Goal: Use online tool/utility: Utilize a website feature to perform a specific function

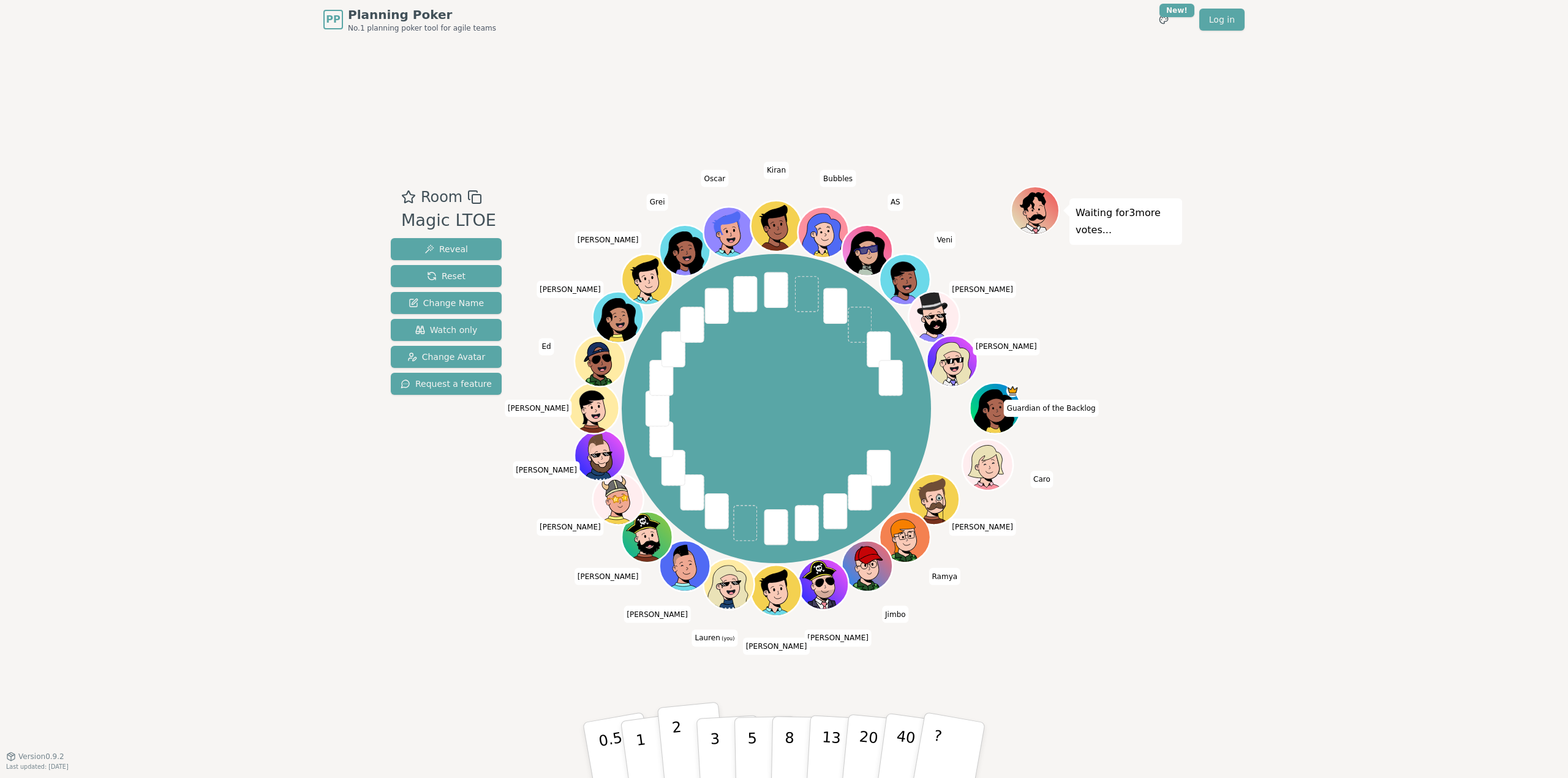
click at [691, 727] on button "2" at bounding box center [692, 751] width 69 height 98
click at [1170, 21] on html "PP Planning Poker No.1 planning poker tool for agile teams Toggle theme New! Lo…" at bounding box center [784, 389] width 1568 height 778
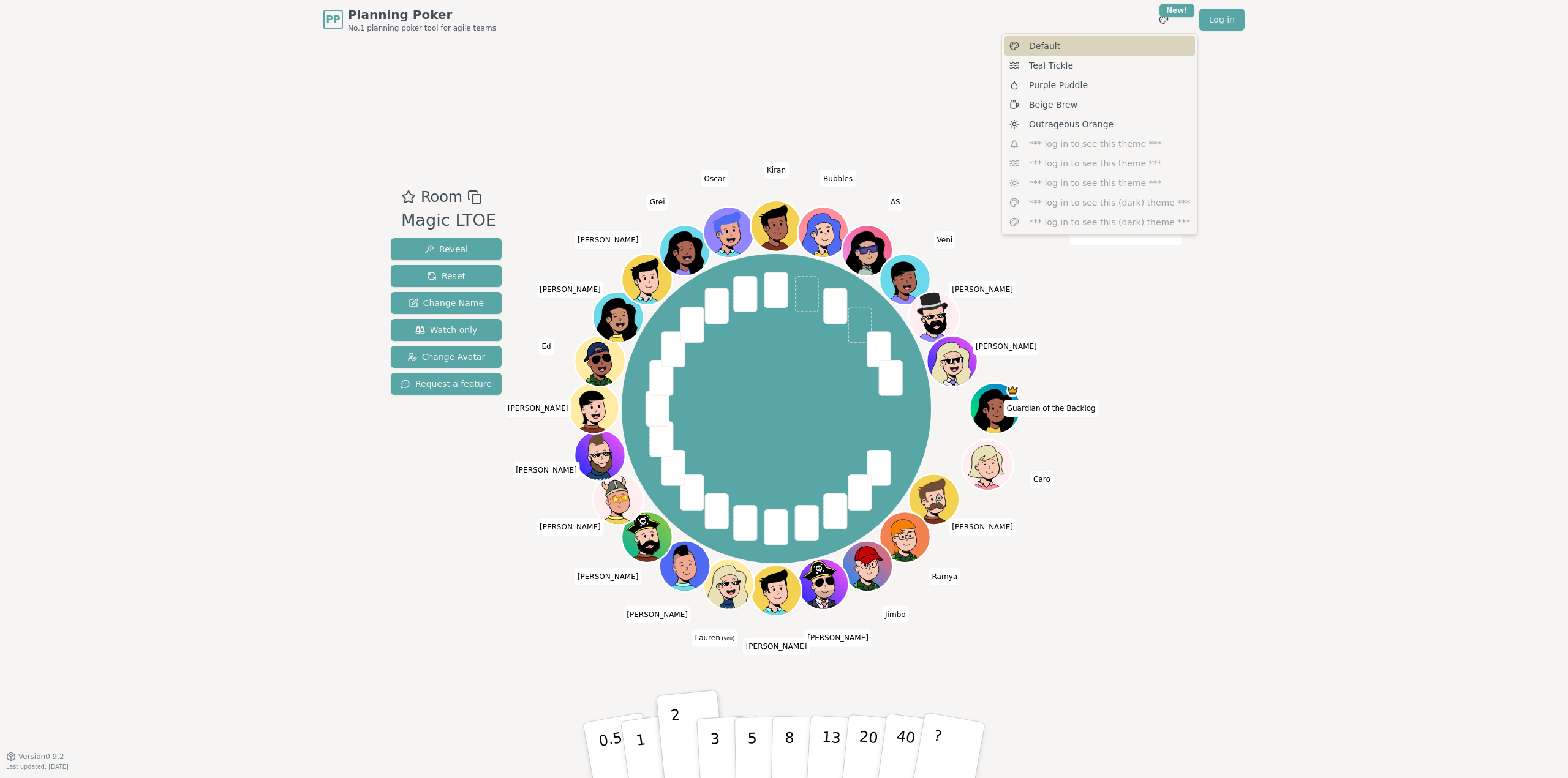
click at [1081, 44] on div "Default" at bounding box center [1100, 45] width 190 height 20
click at [1169, 14] on html "PP Planning Poker No.1 planning poker tool for agile teams Toggle theme New! Lo…" at bounding box center [784, 389] width 1568 height 778
click at [1084, 87] on div "Purple Puddle" at bounding box center [1100, 85] width 190 height 20
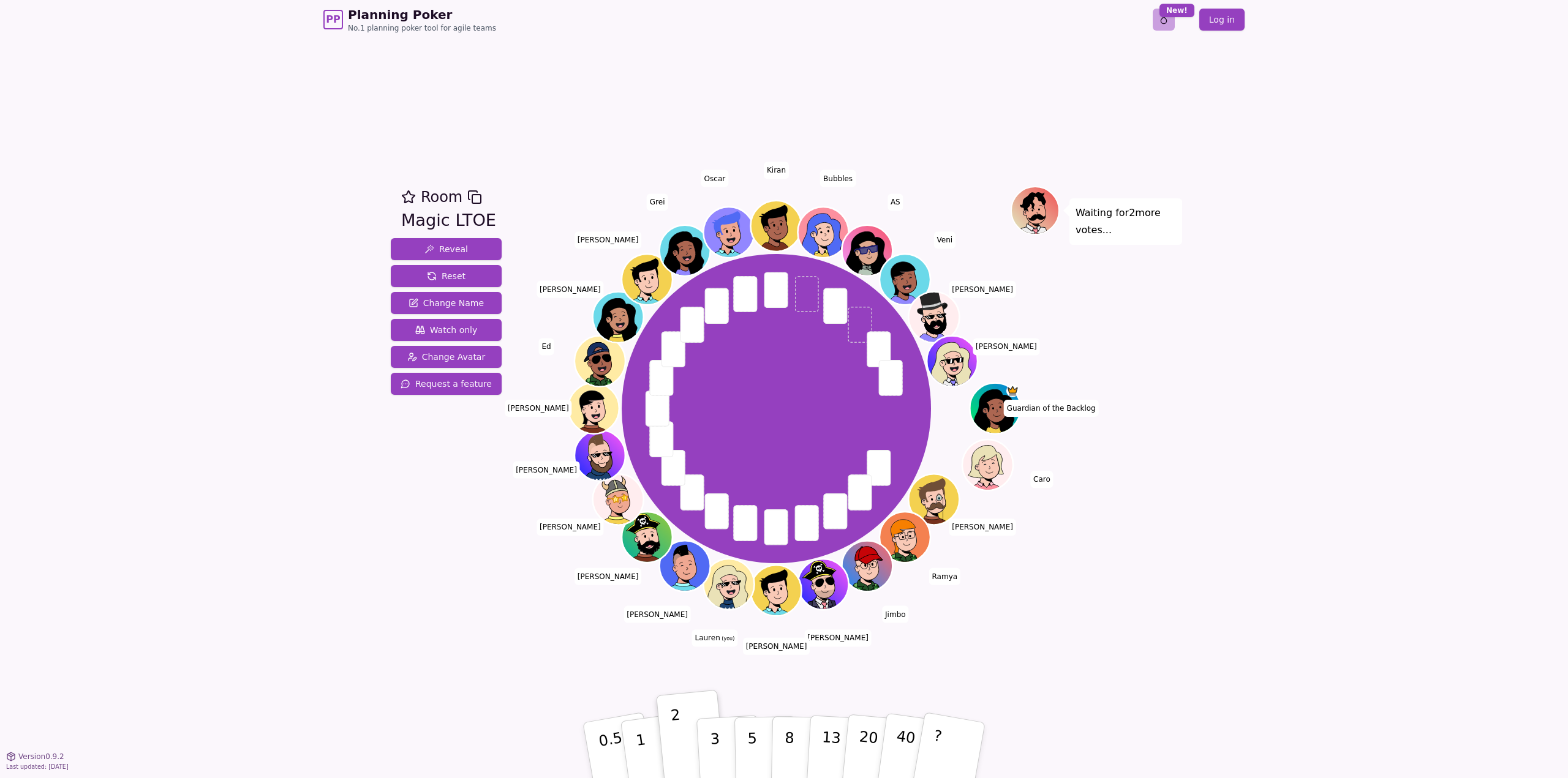
click at [1168, 18] on html "PP Planning Poker No.1 planning poker tool for agile teams Toggle theme New! Lo…" at bounding box center [784, 389] width 1568 height 778
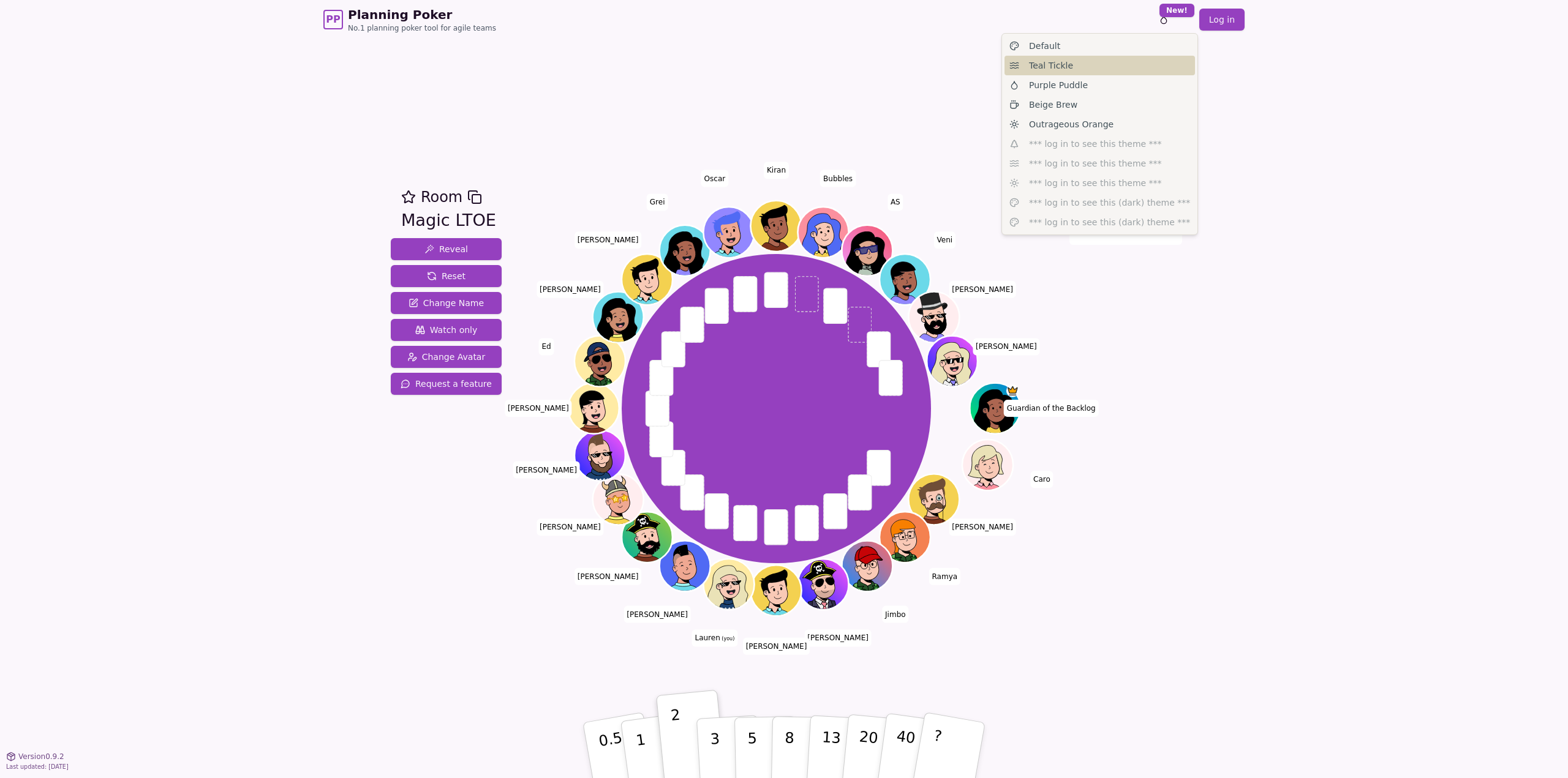
click at [1071, 73] on div "Teal Tickle" at bounding box center [1100, 65] width 190 height 20
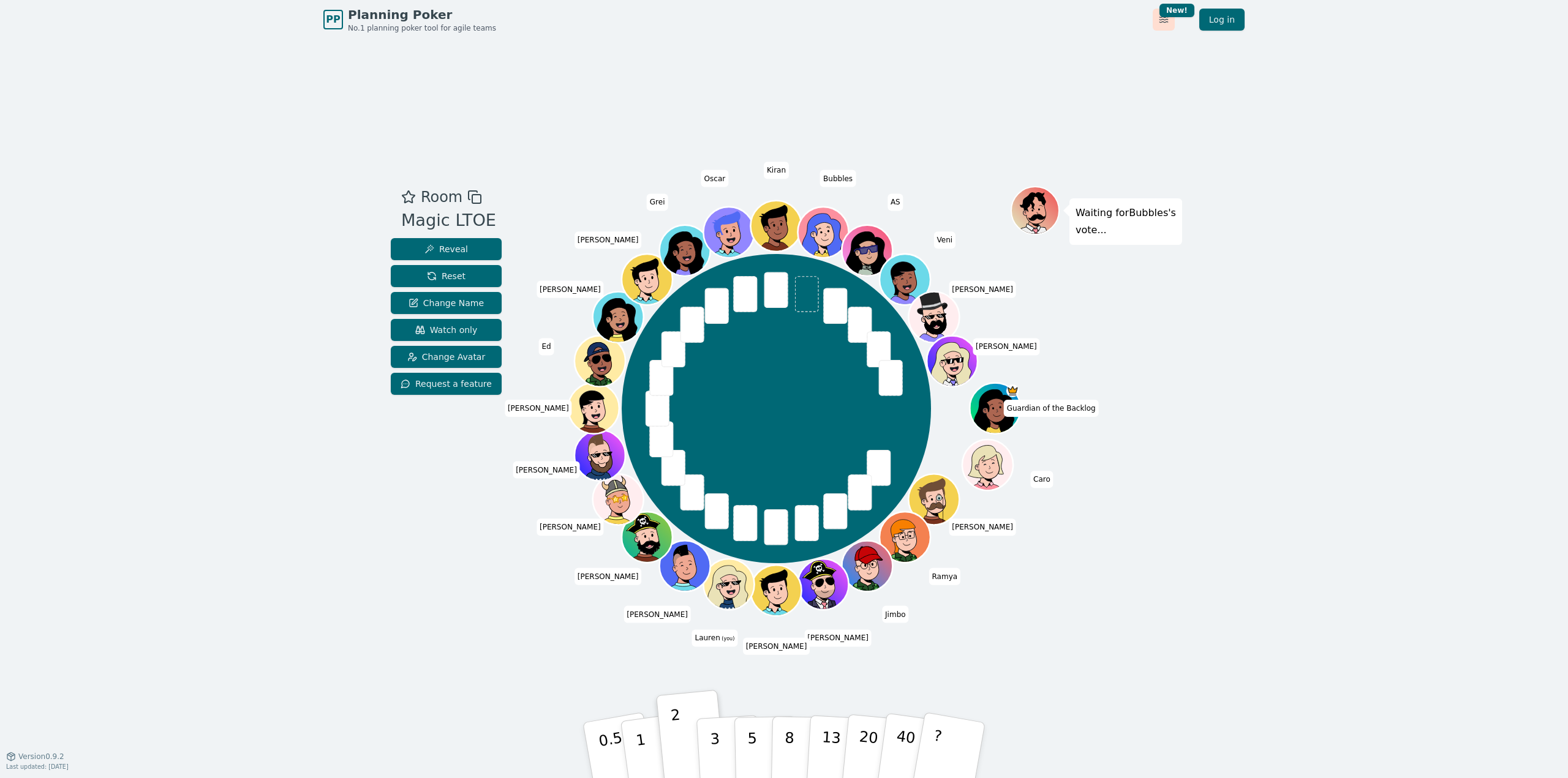
click at [1174, 22] on html "PP Planning Poker No.1 planning poker tool for agile teams Toggle theme New! Lo…" at bounding box center [784, 389] width 1568 height 778
click at [1048, 123] on span "Outrageous Orange" at bounding box center [1071, 124] width 85 height 12
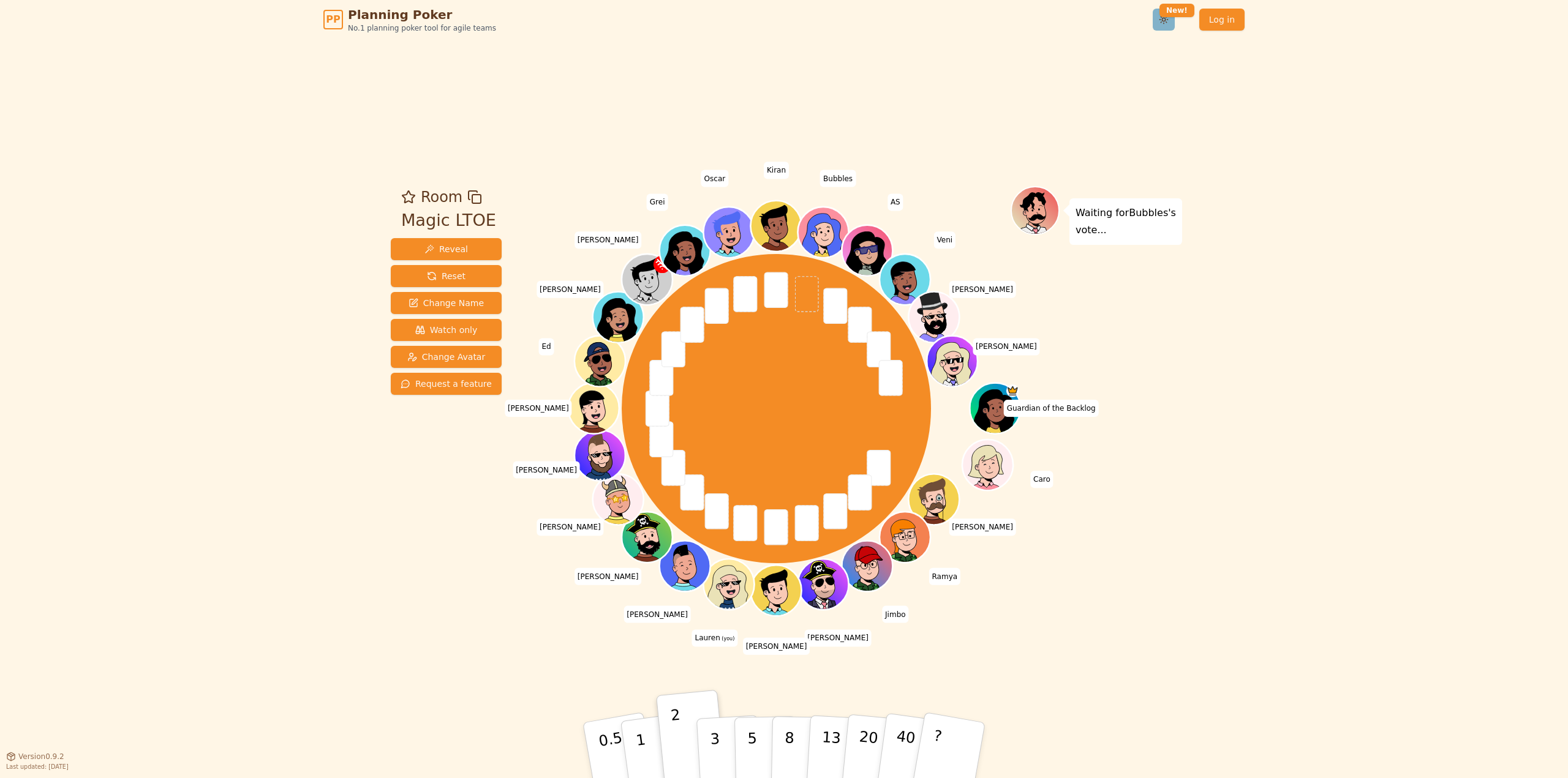
click at [1171, 18] on html "PP Planning Poker No.1 planning poker tool for agile teams Toggle theme New! Lo…" at bounding box center [784, 389] width 1568 height 778
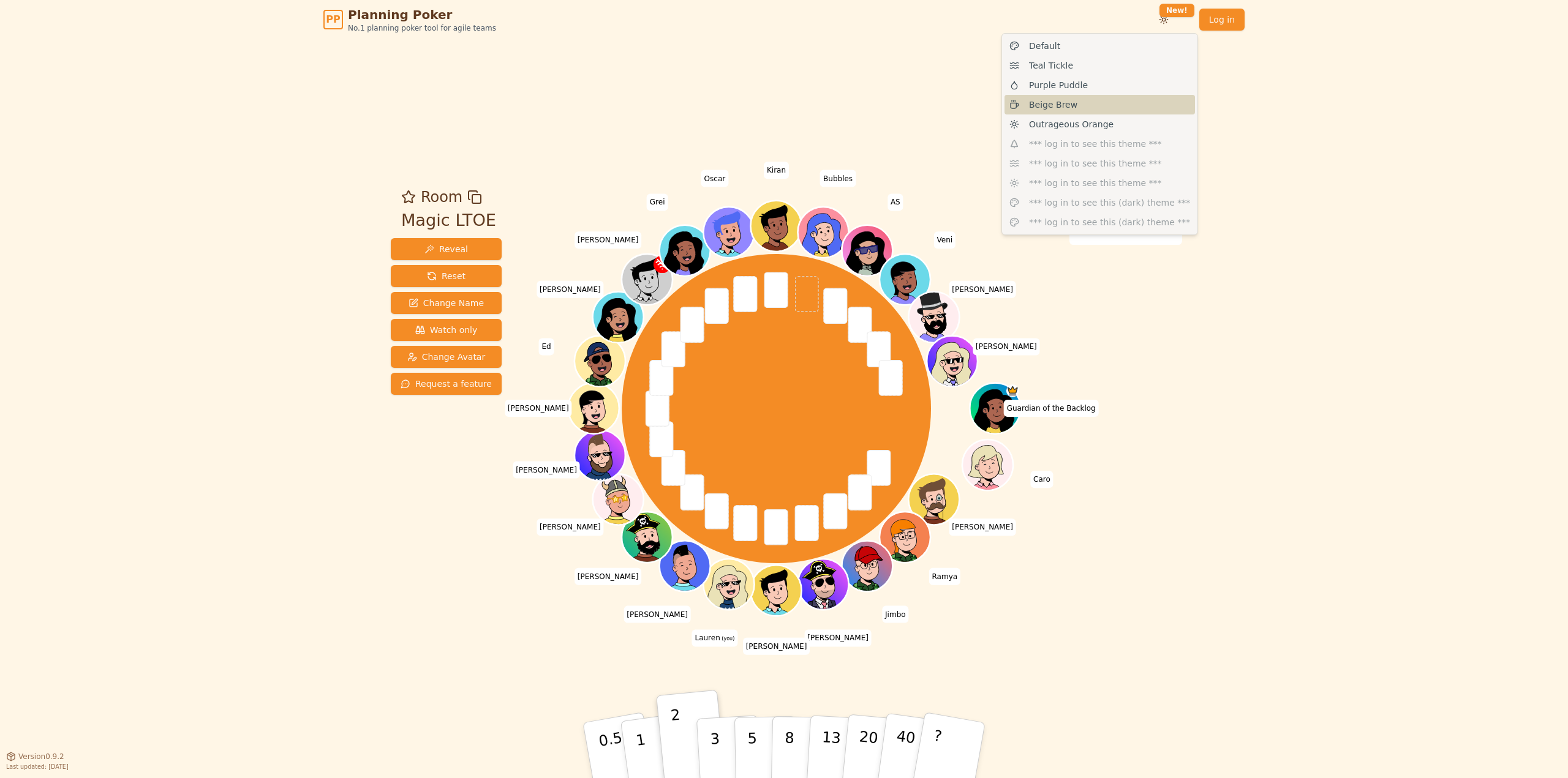
click at [1079, 105] on div "Beige Brew" at bounding box center [1100, 105] width 190 height 20
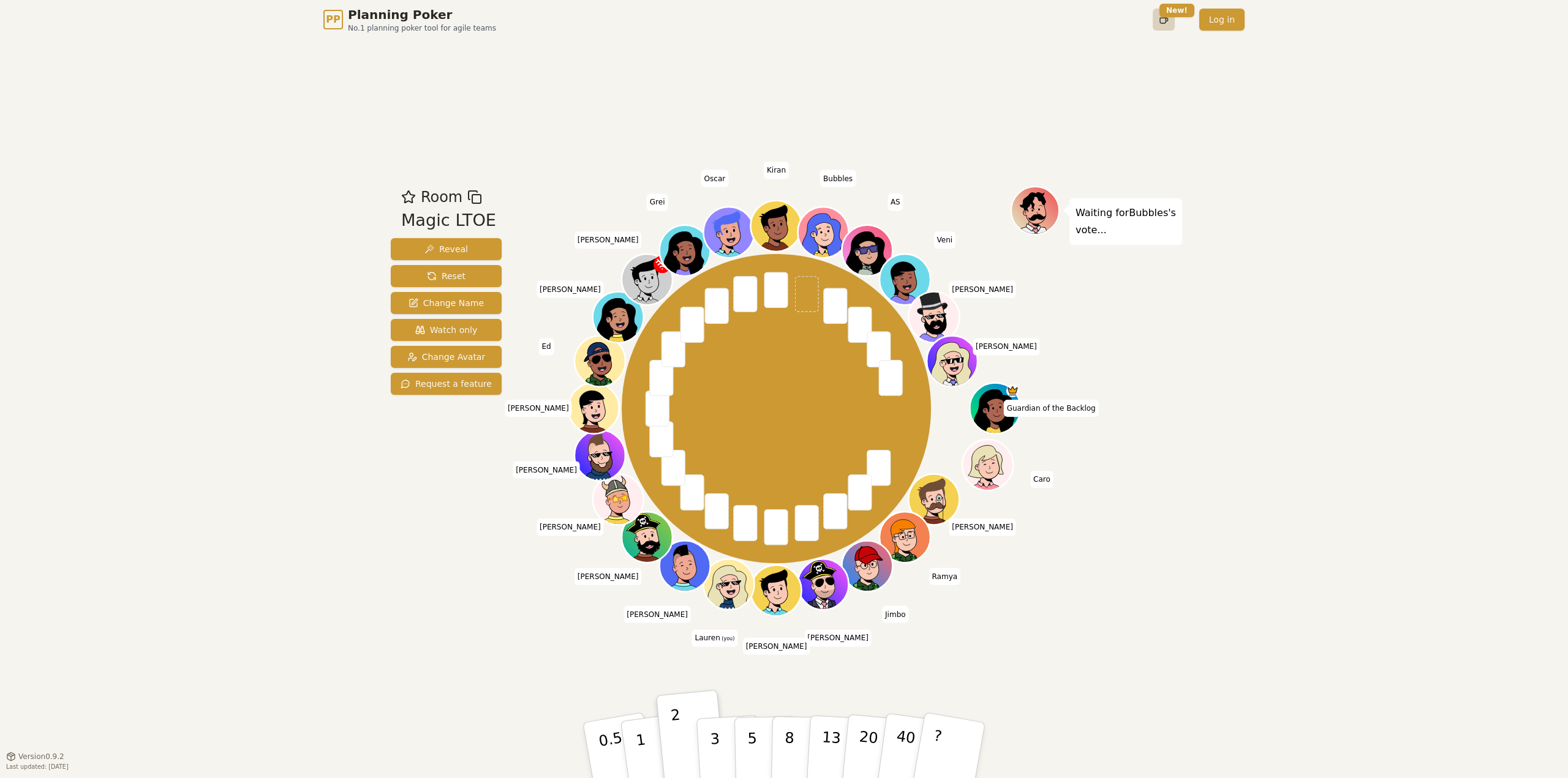
click at [1170, 21] on html "PP Planning Poker No.1 planning poker tool for agile teams Toggle theme New! Lo…" at bounding box center [784, 389] width 1568 height 778
click at [1033, 87] on span "Purple Puddle" at bounding box center [1058, 85] width 59 height 12
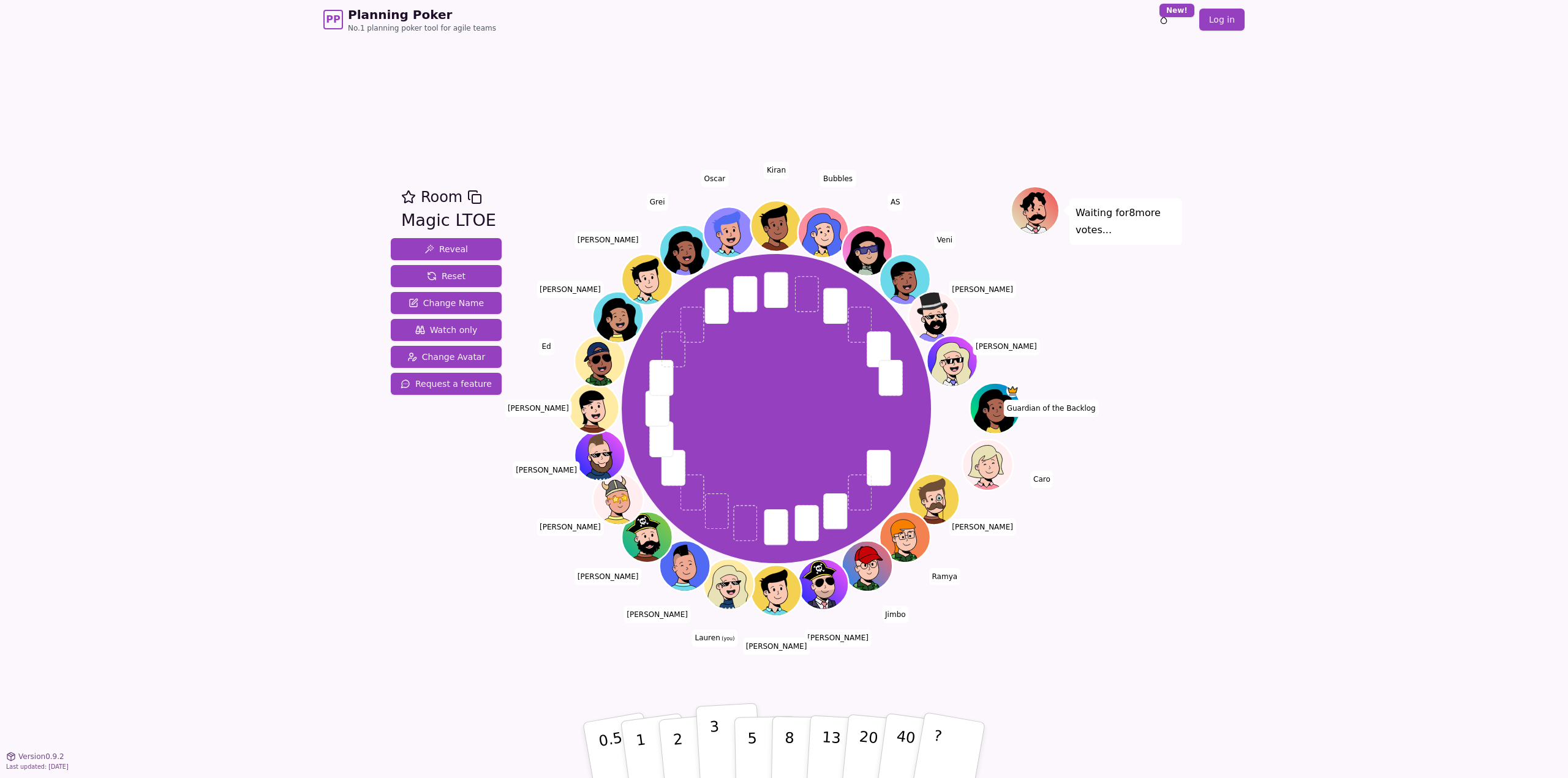
click at [723, 734] on button "3" at bounding box center [730, 750] width 67 height 95
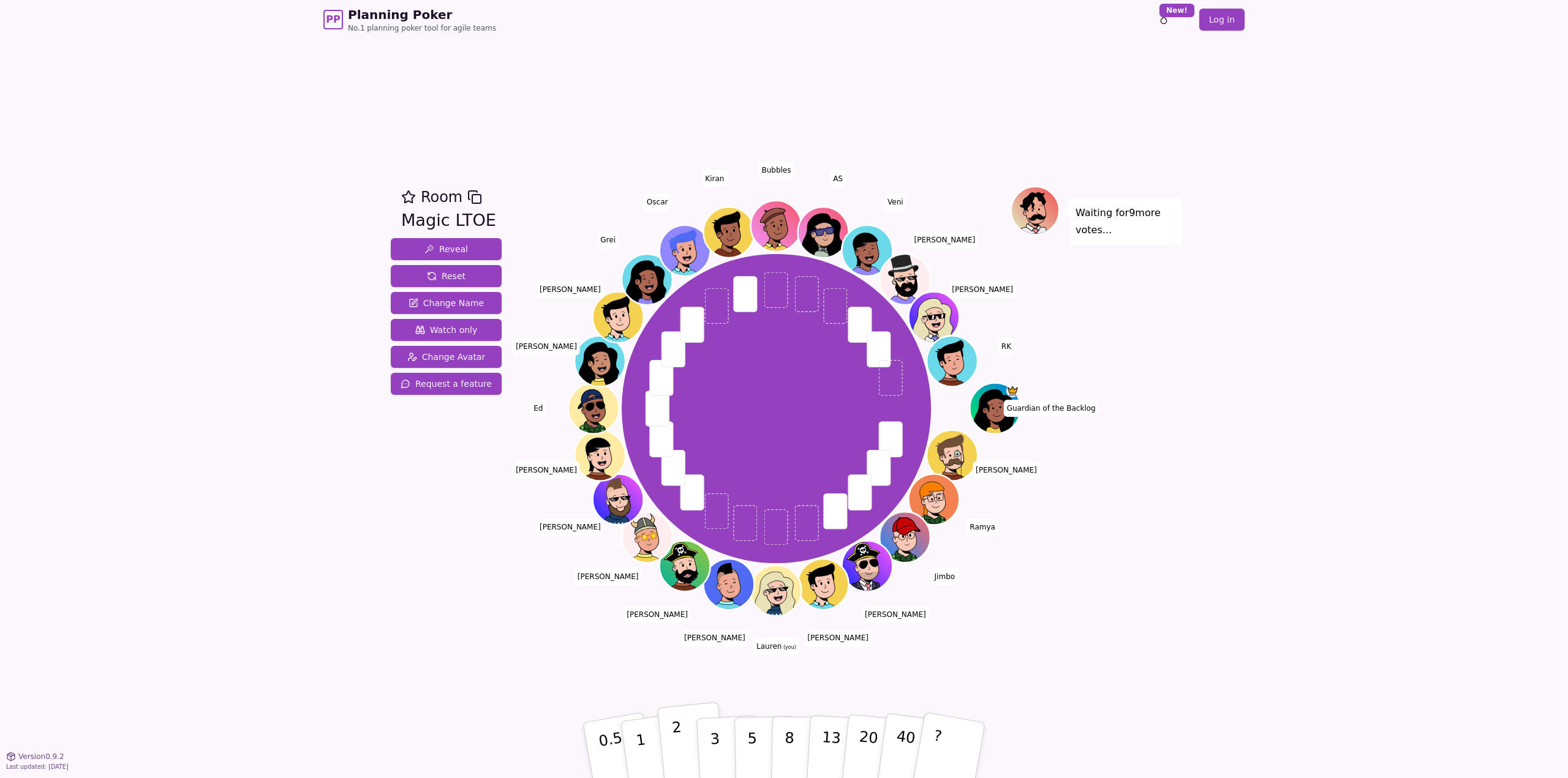
click at [691, 741] on button "2" at bounding box center [692, 751] width 69 height 98
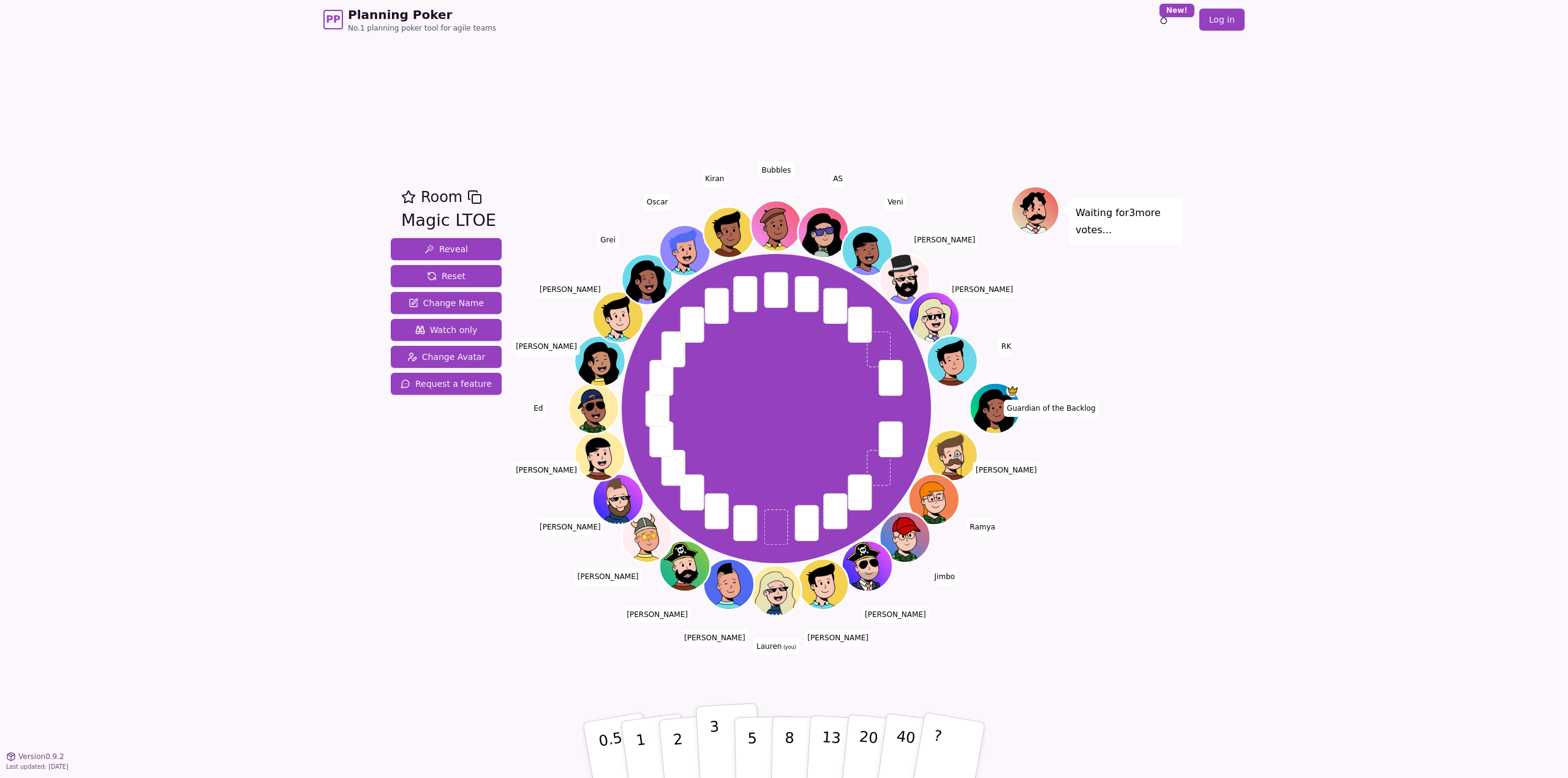
click at [711, 739] on p "3" at bounding box center [716, 751] width 14 height 67
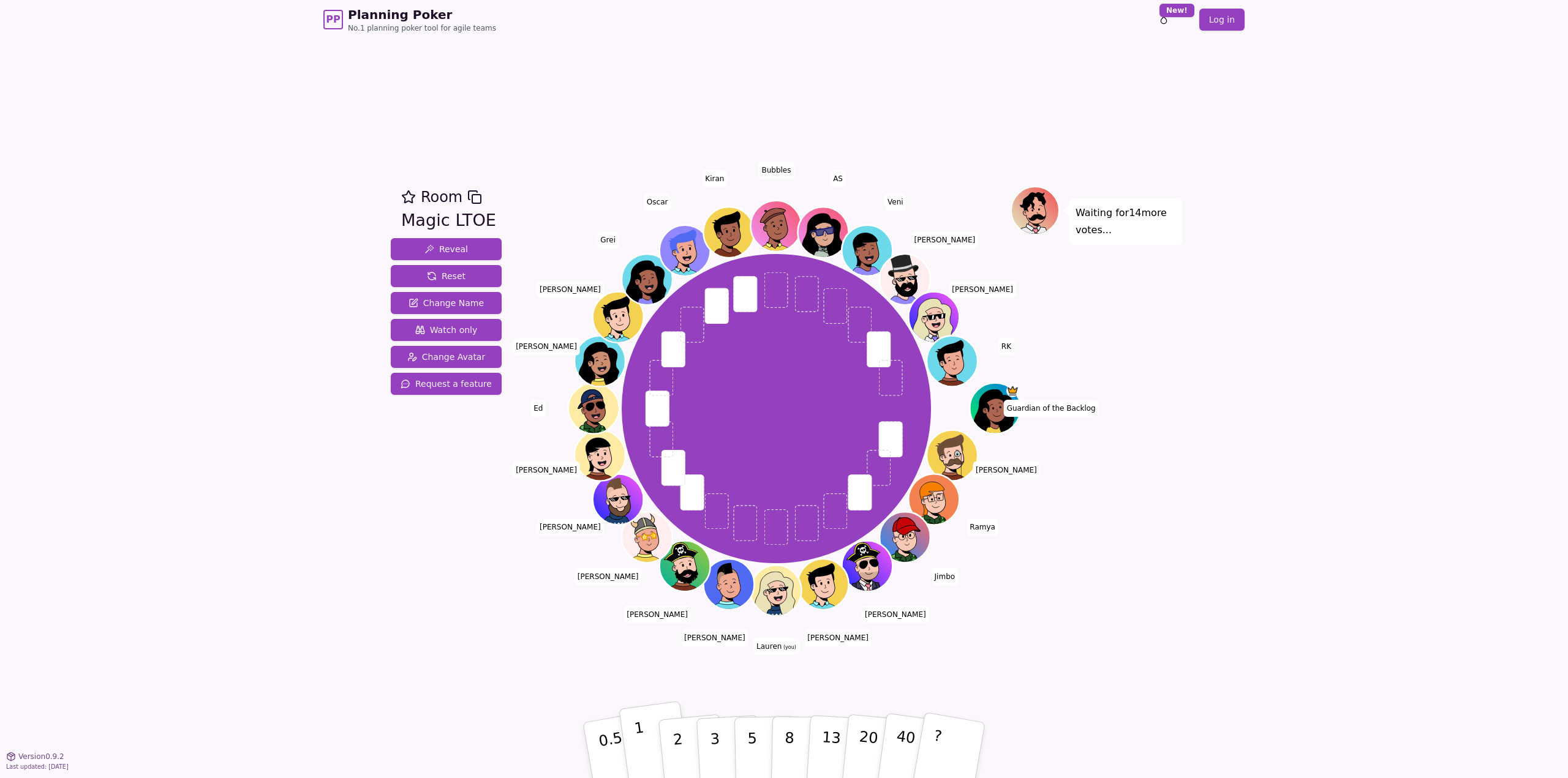
click at [658, 746] on button "1" at bounding box center [655, 751] width 73 height 99
click at [680, 747] on p "2" at bounding box center [679, 752] width 16 height 67
click at [652, 743] on button "1" at bounding box center [655, 751] width 73 height 99
click at [677, 742] on p "2" at bounding box center [679, 752] width 16 height 67
